Goal: Information Seeking & Learning: Learn about a topic

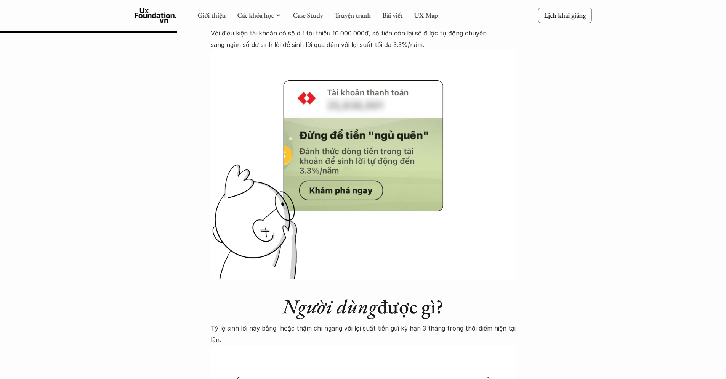
scroll to position [839, 0]
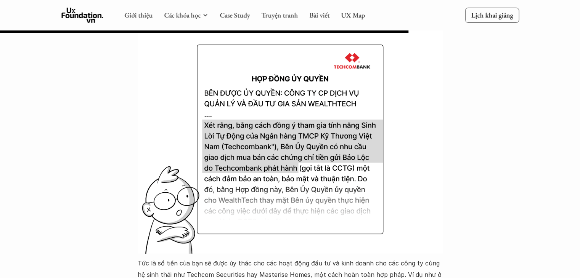
scroll to position [2593, 0]
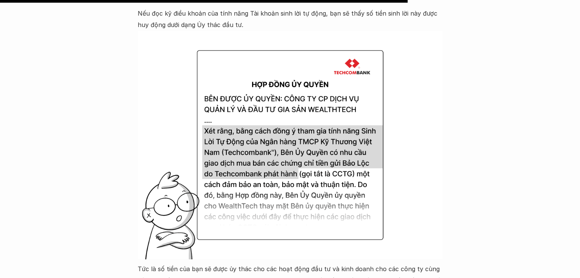
scroll to position [2631, 0]
